Goal: Navigation & Orientation: Go to known website

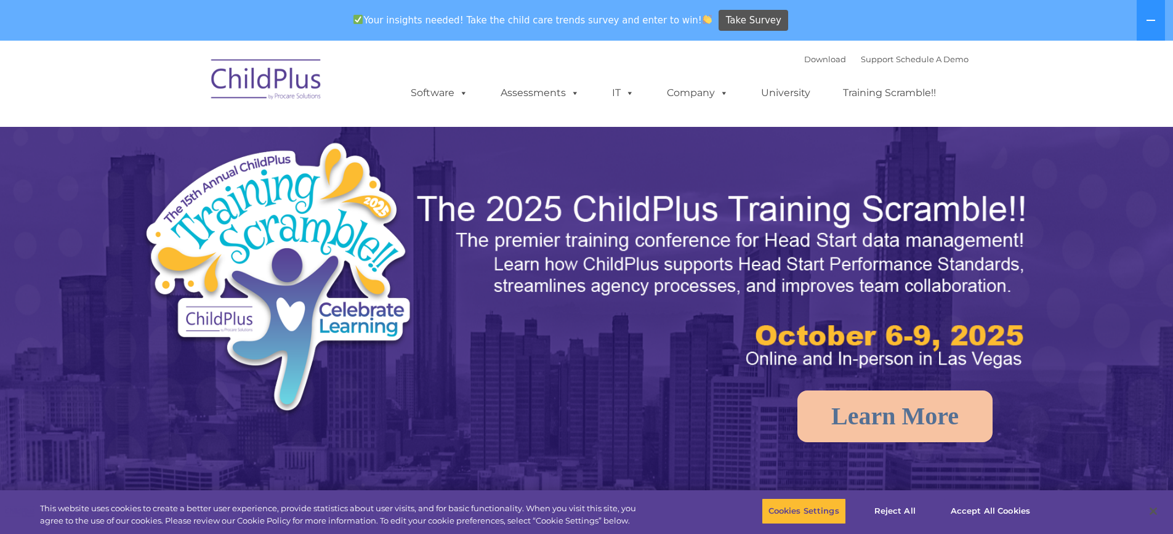
select select "MEDIUM"
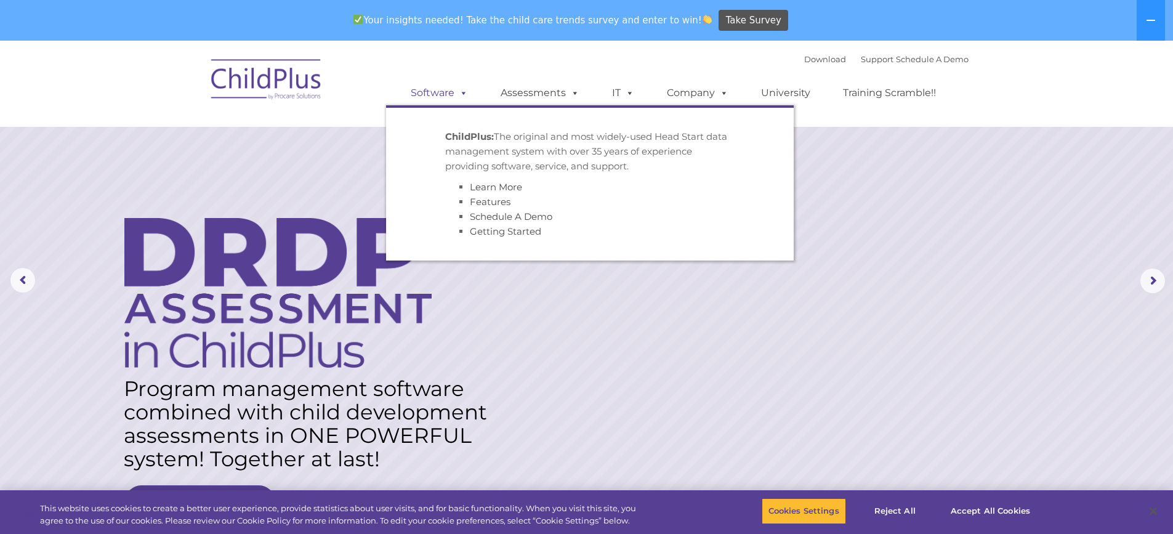
click at [463, 93] on span at bounding box center [461, 93] width 14 height 12
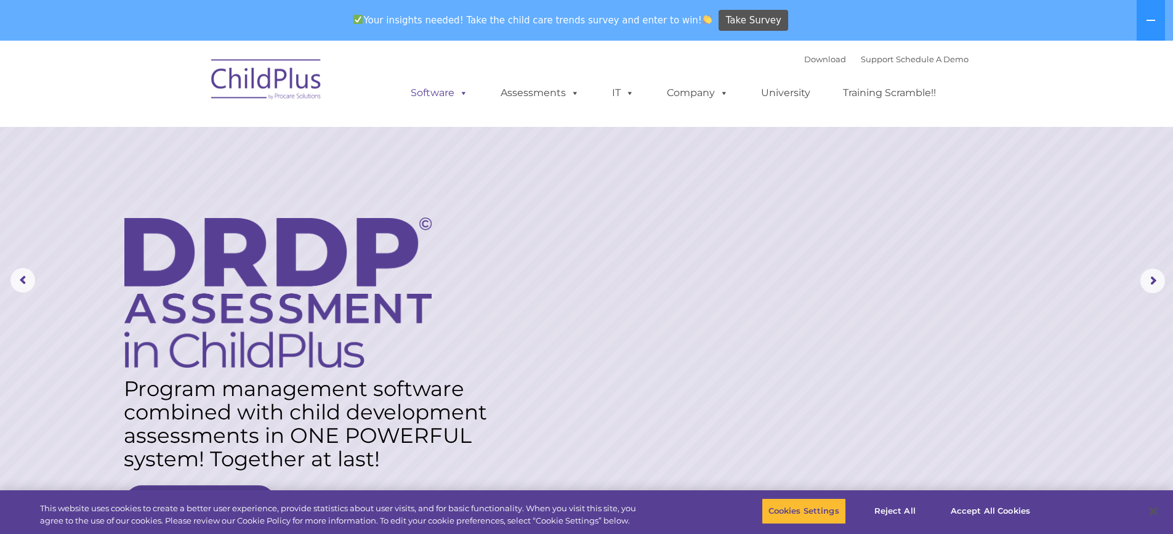
click at [445, 91] on link "Software" at bounding box center [439, 93] width 82 height 25
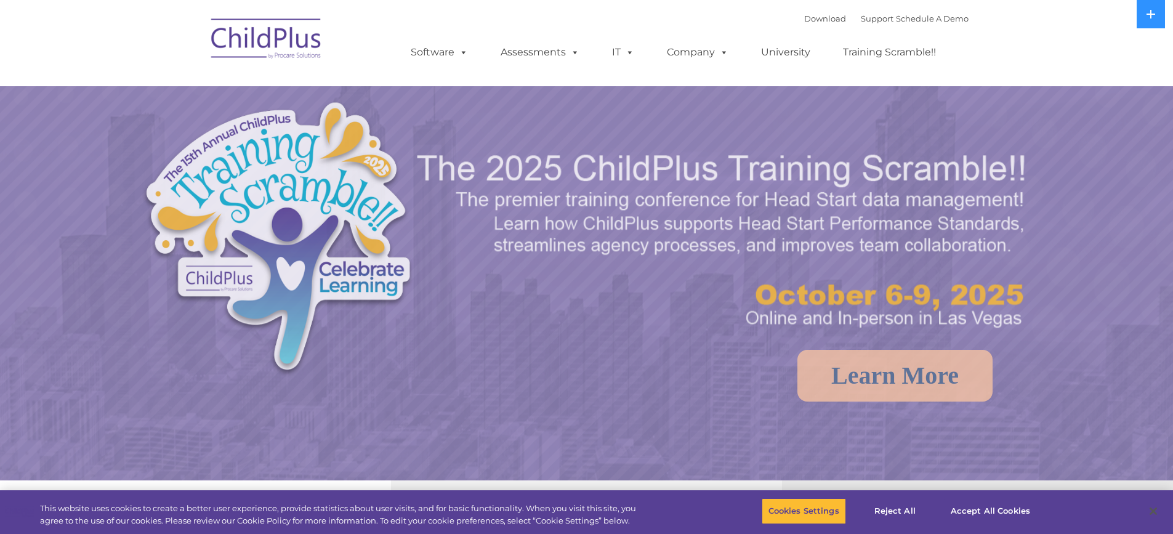
select select "MEDIUM"
